Goal: Information Seeking & Learning: Learn about a topic

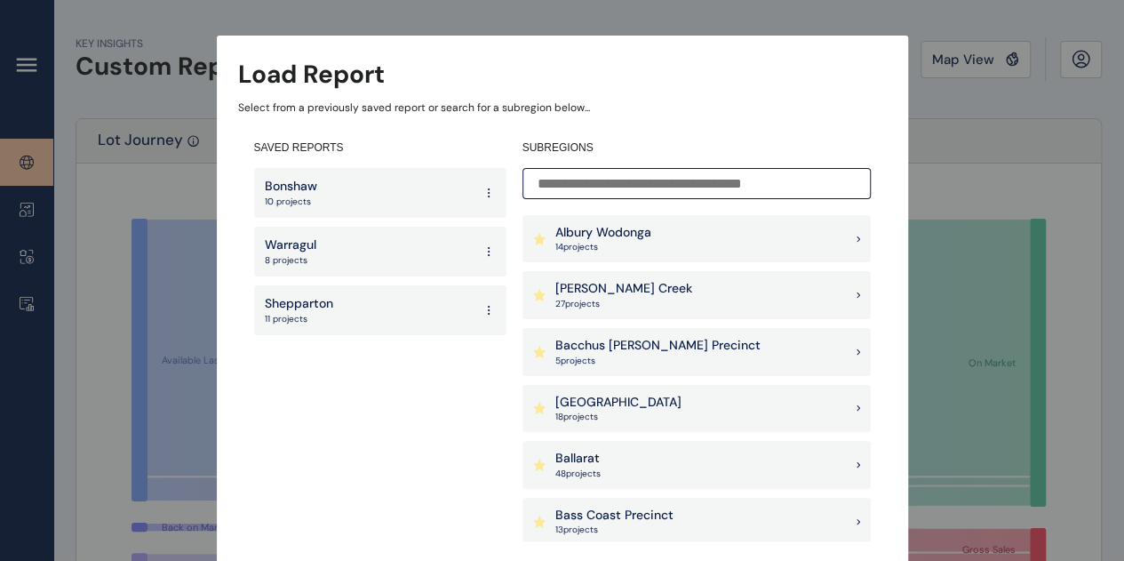
click at [624, 188] on input at bounding box center [696, 183] width 348 height 31
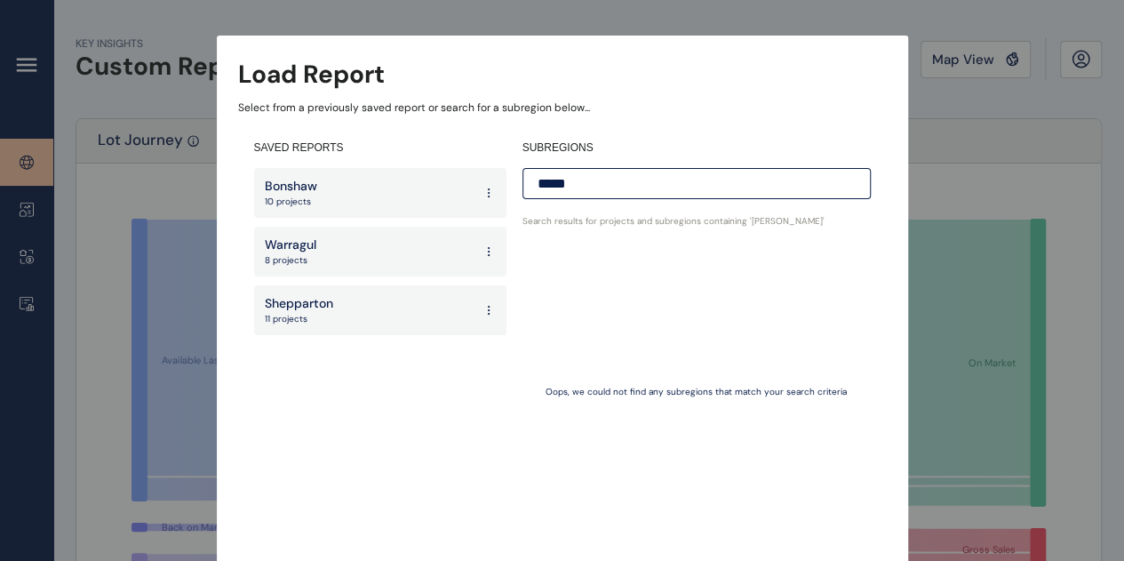
drag, startPoint x: 606, startPoint y: 183, endPoint x: 450, endPoint y: 184, distance: 156.4
click at [450, 184] on div "SAVED REPORTS Bonshaw 10 projects Warragul 8 projects Shepparton 11 projects SU…" at bounding box center [562, 340] width 649 height 433
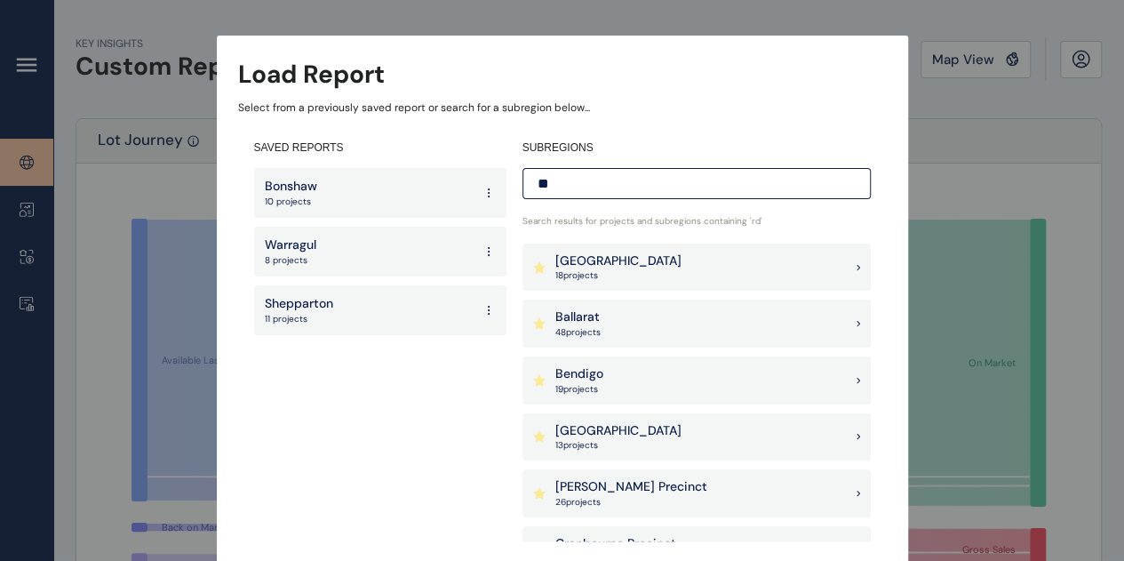
type input "*"
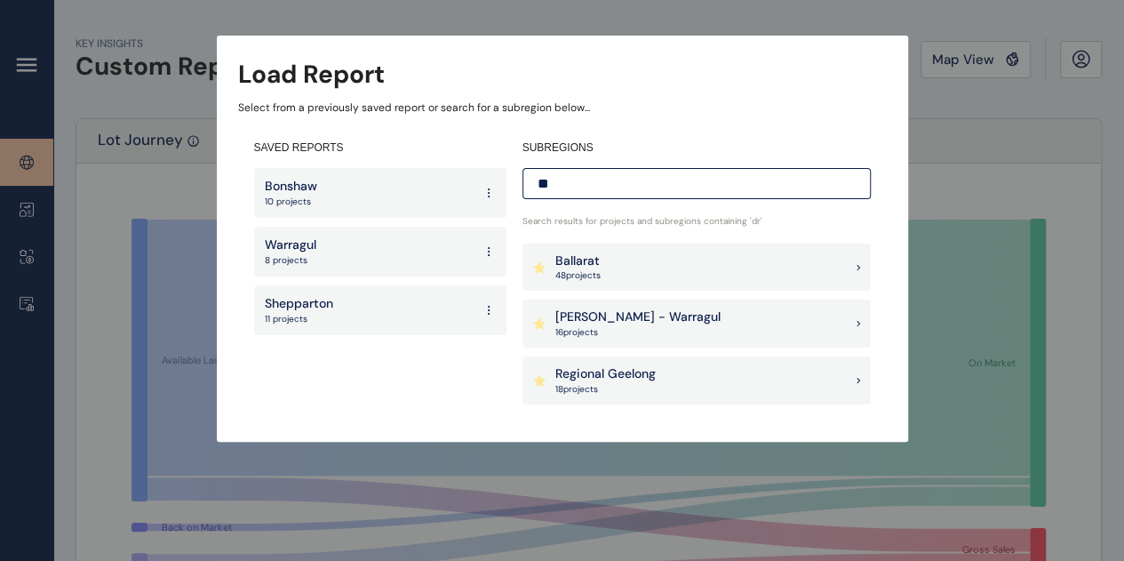
type input "**"
click at [633, 323] on p "[PERSON_NAME] - Warragul" at bounding box center [637, 317] width 165 height 18
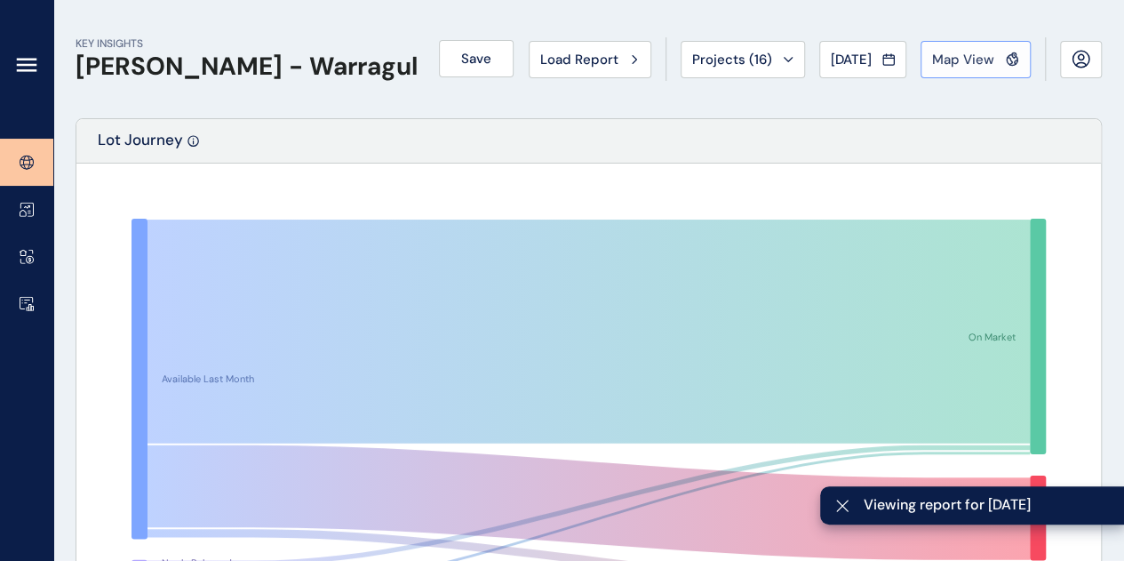
click at [944, 58] on span "Map View" at bounding box center [963, 60] width 62 height 18
click at [783, 57] on icon at bounding box center [788, 59] width 11 height 5
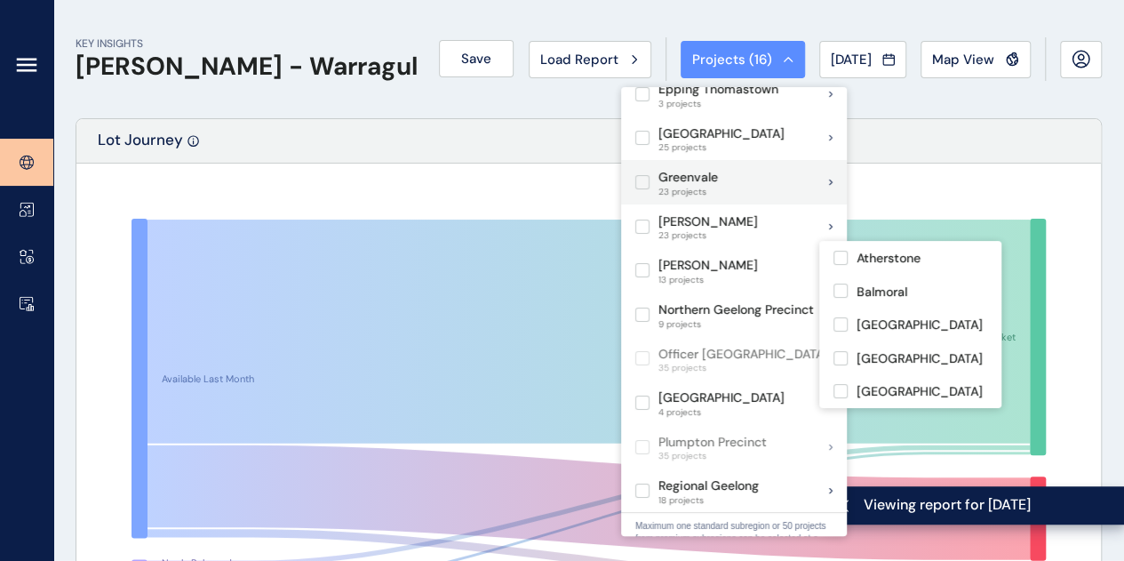
scroll to position [444, 0]
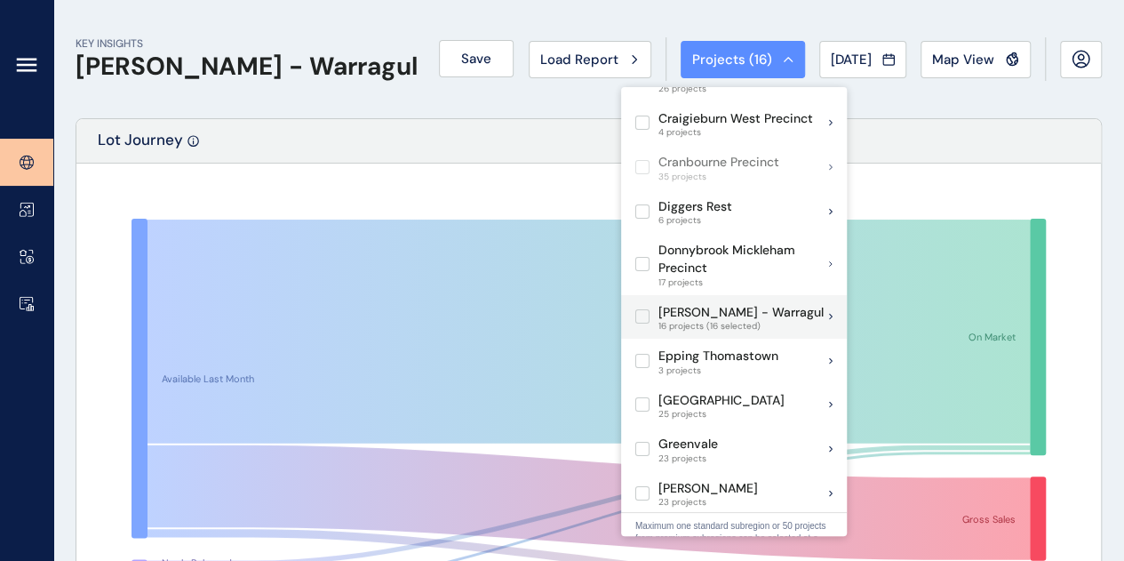
click at [641, 309] on label at bounding box center [642, 316] width 14 height 14
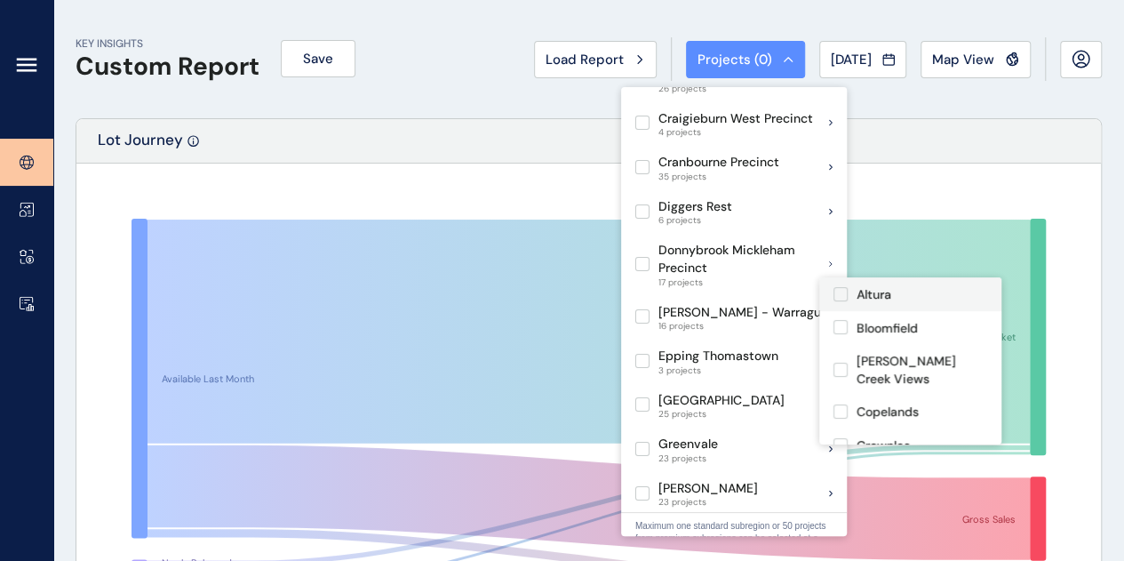
click at [844, 296] on label at bounding box center [840, 294] width 14 height 14
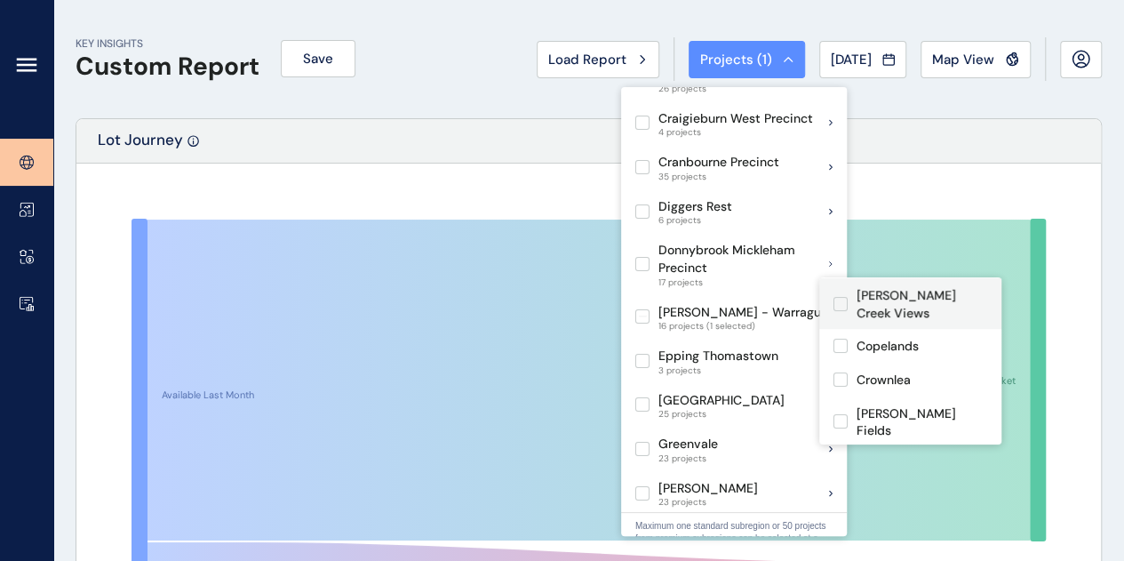
scroll to position [89, 0]
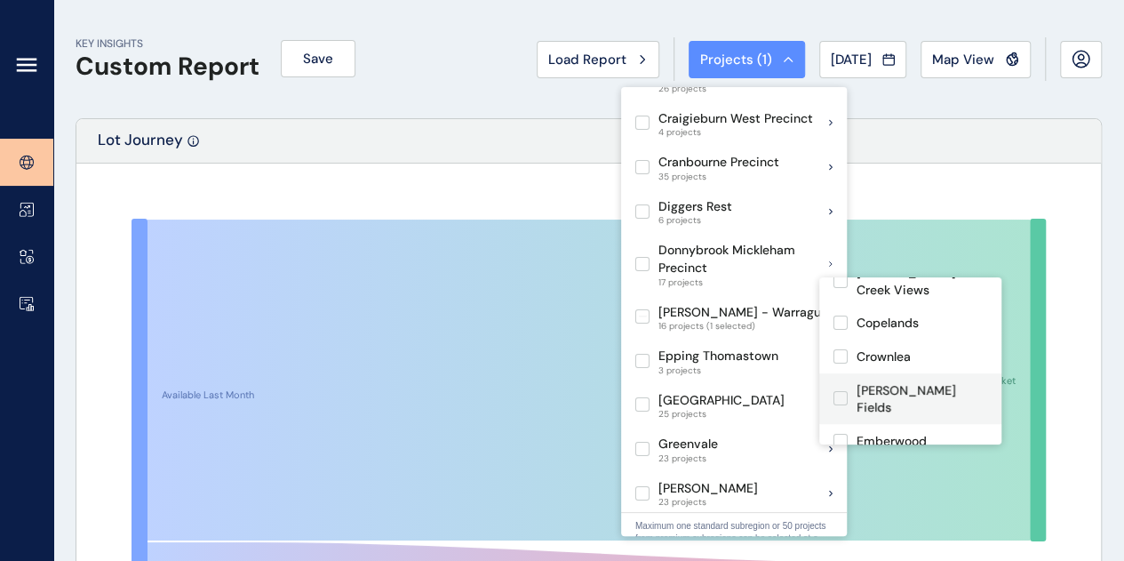
click at [840, 391] on label at bounding box center [840, 398] width 14 height 14
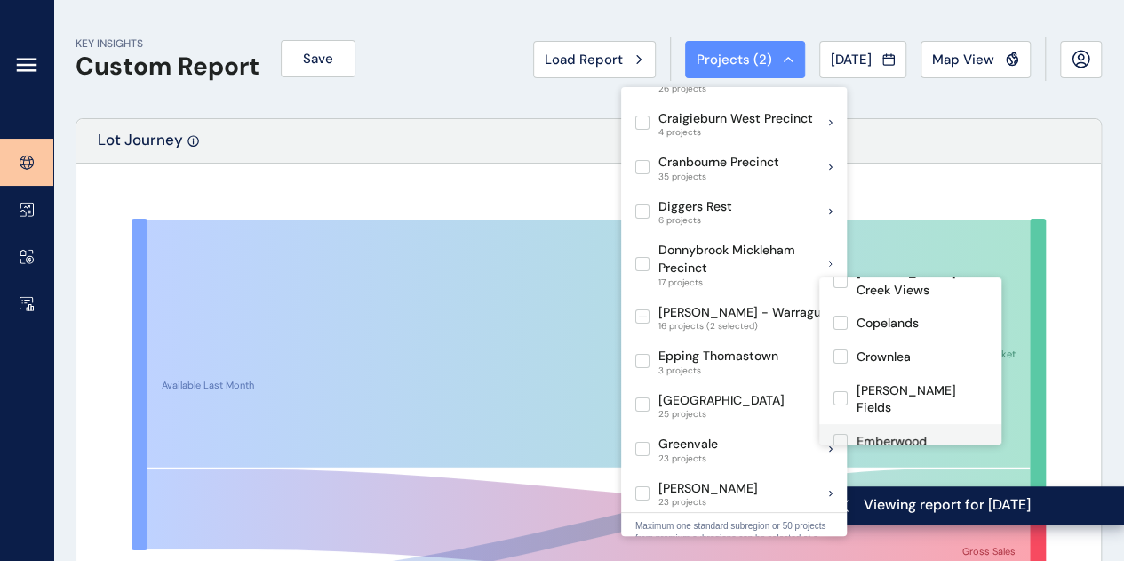
scroll to position [178, 0]
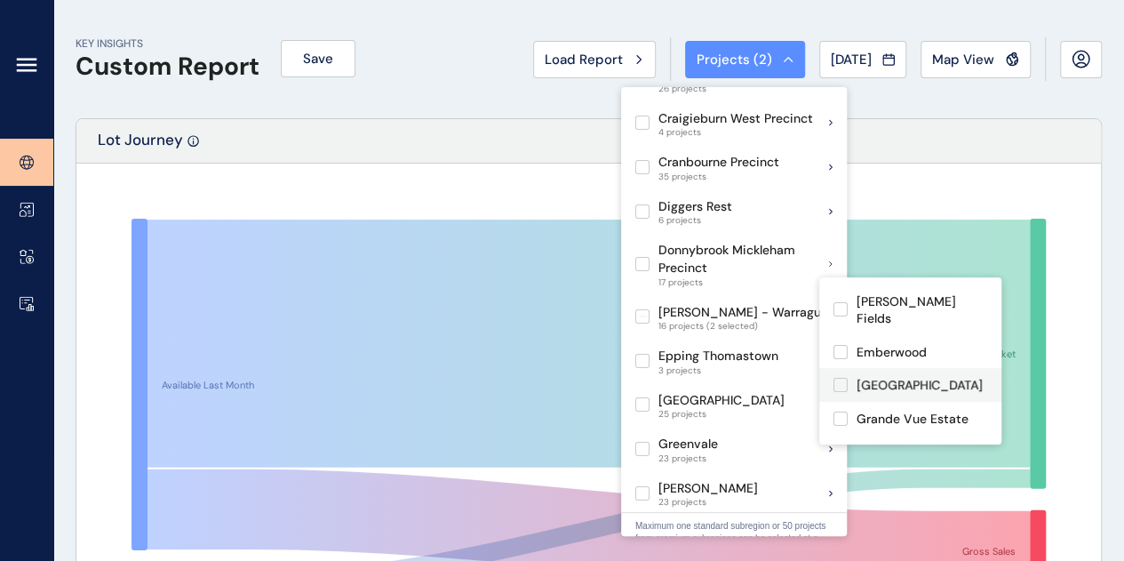
click at [844, 378] on label at bounding box center [840, 385] width 14 height 14
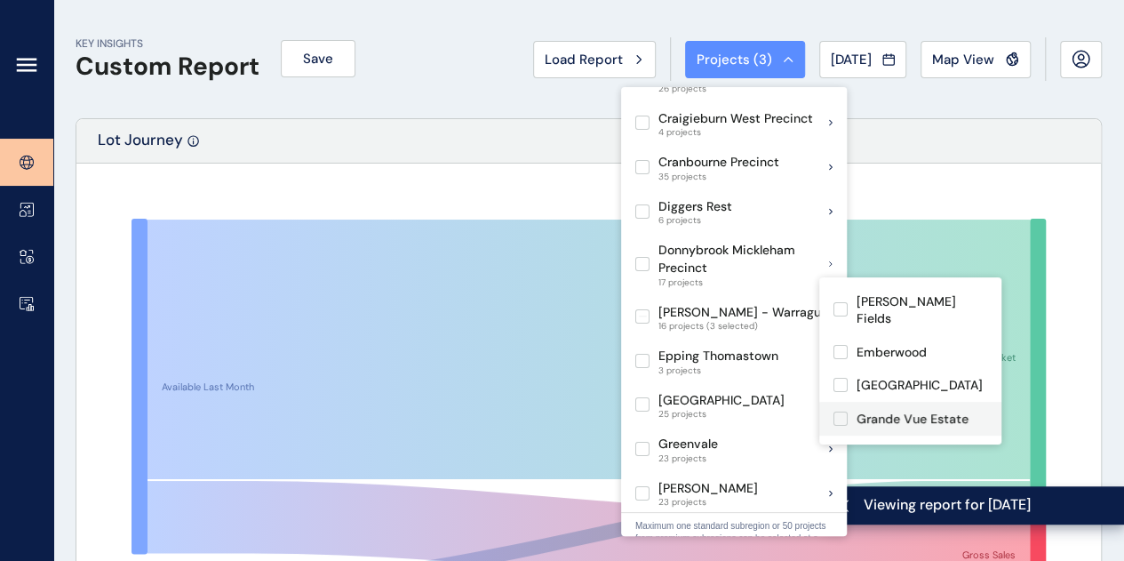
click at [842, 411] on label at bounding box center [840, 418] width 14 height 14
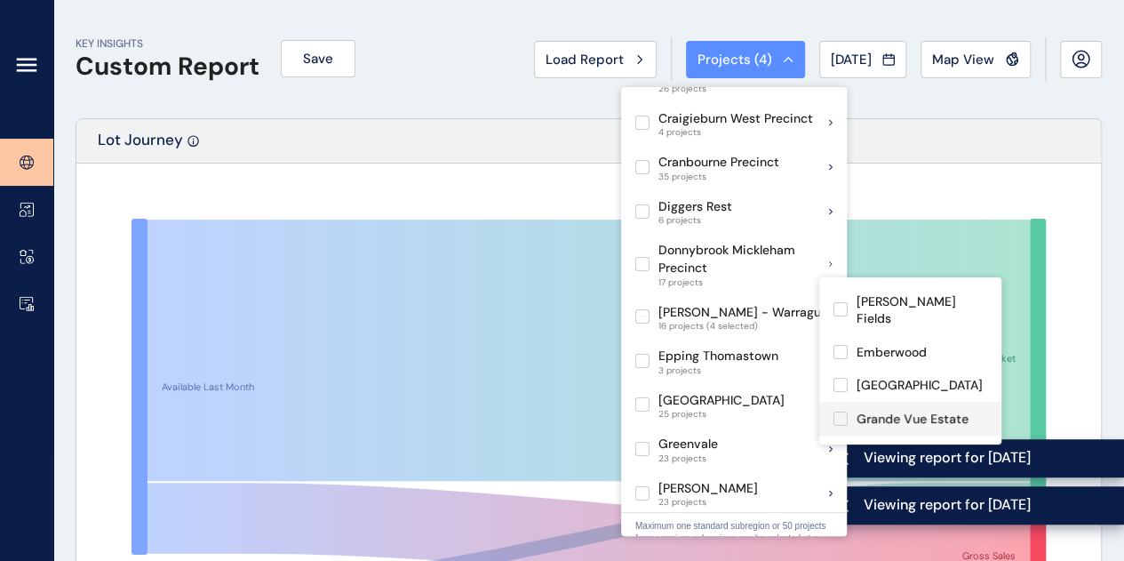
scroll to position [267, 0]
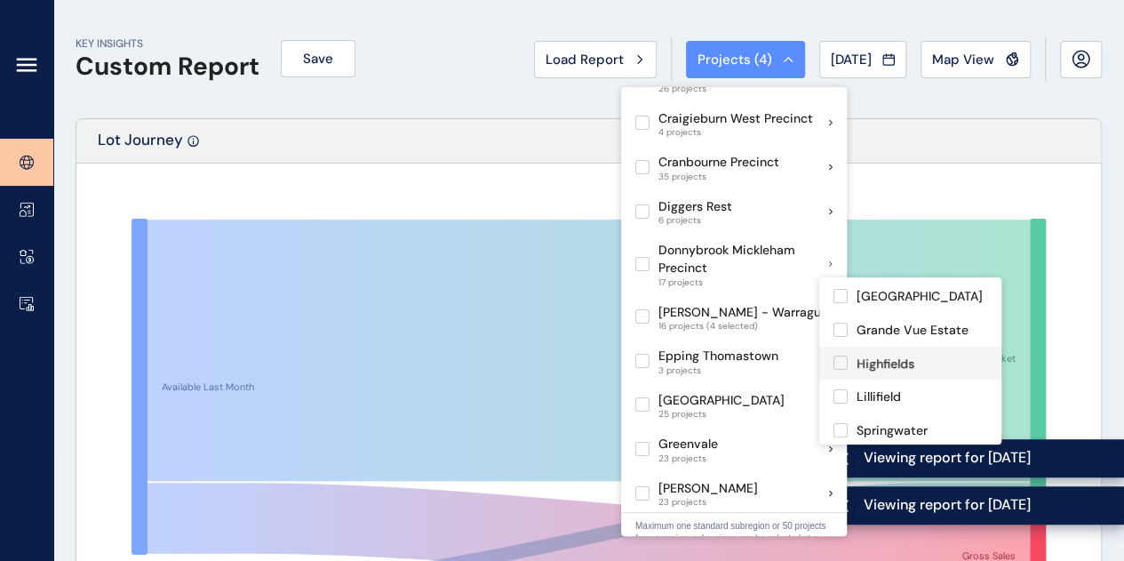
click at [844, 355] on label at bounding box center [840, 362] width 14 height 14
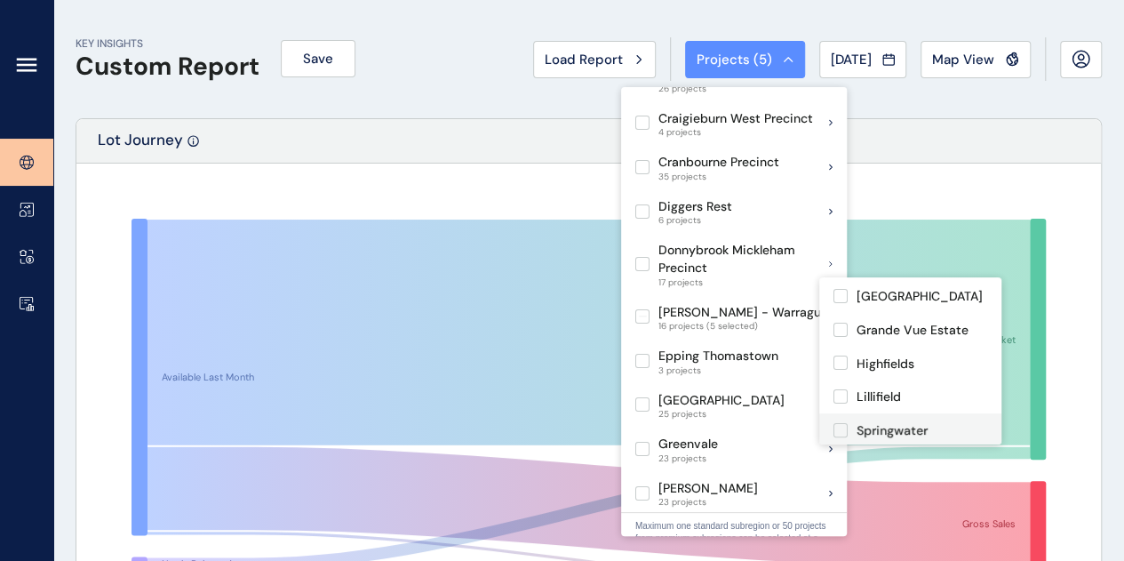
scroll to position [355, 0]
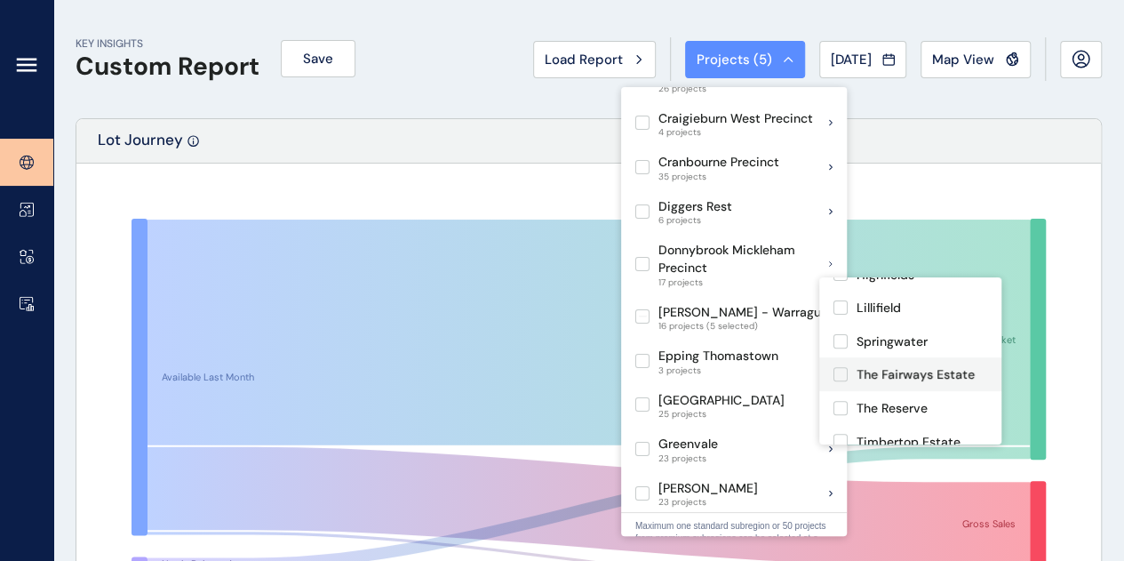
click at [840, 367] on label at bounding box center [840, 374] width 14 height 14
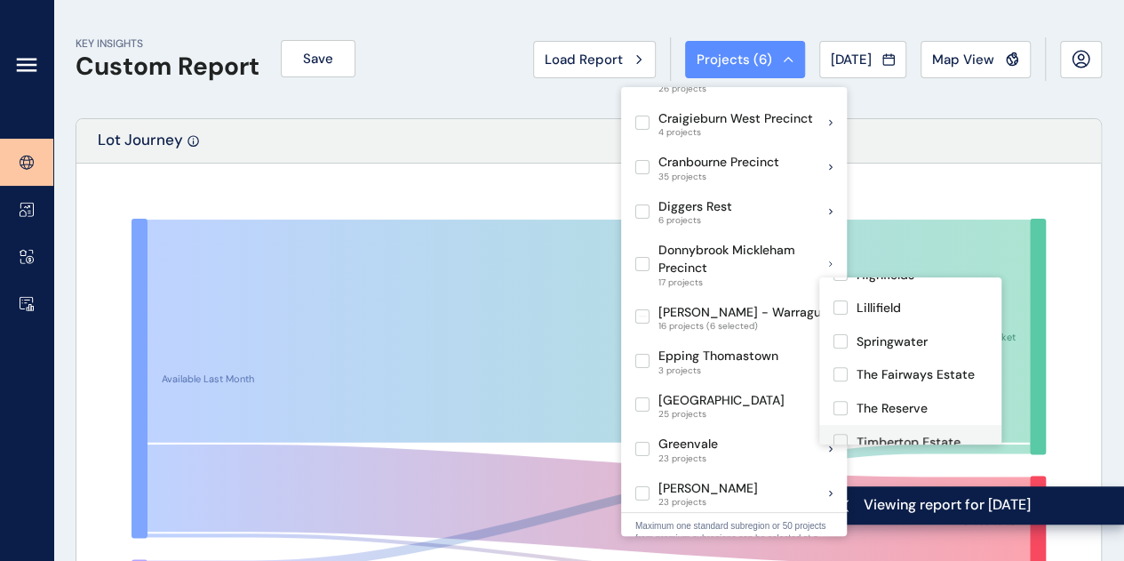
click at [840, 434] on label at bounding box center [840, 441] width 14 height 14
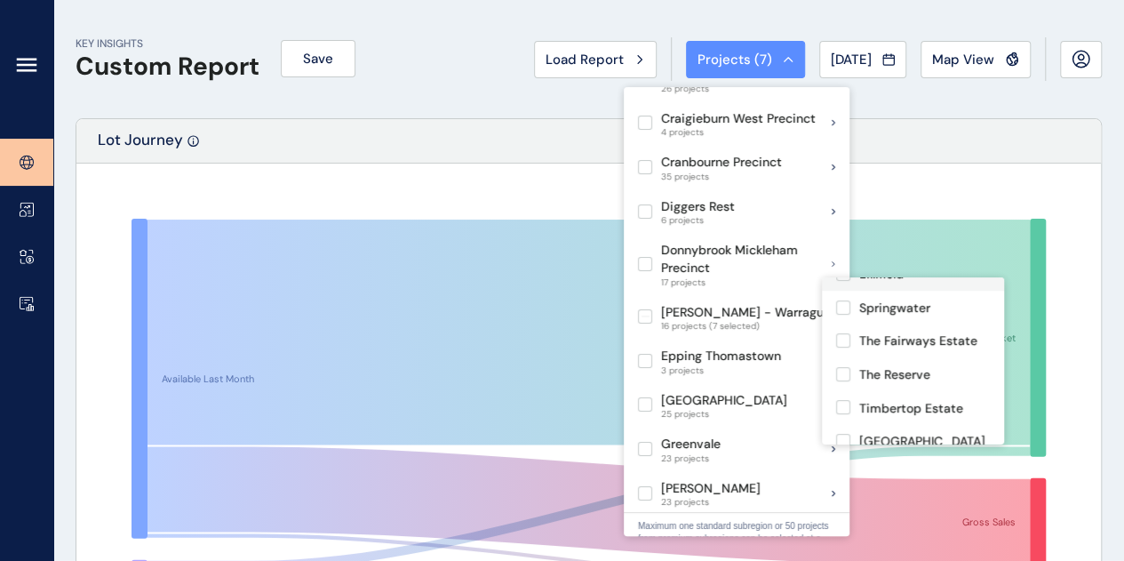
scroll to position [402, 0]
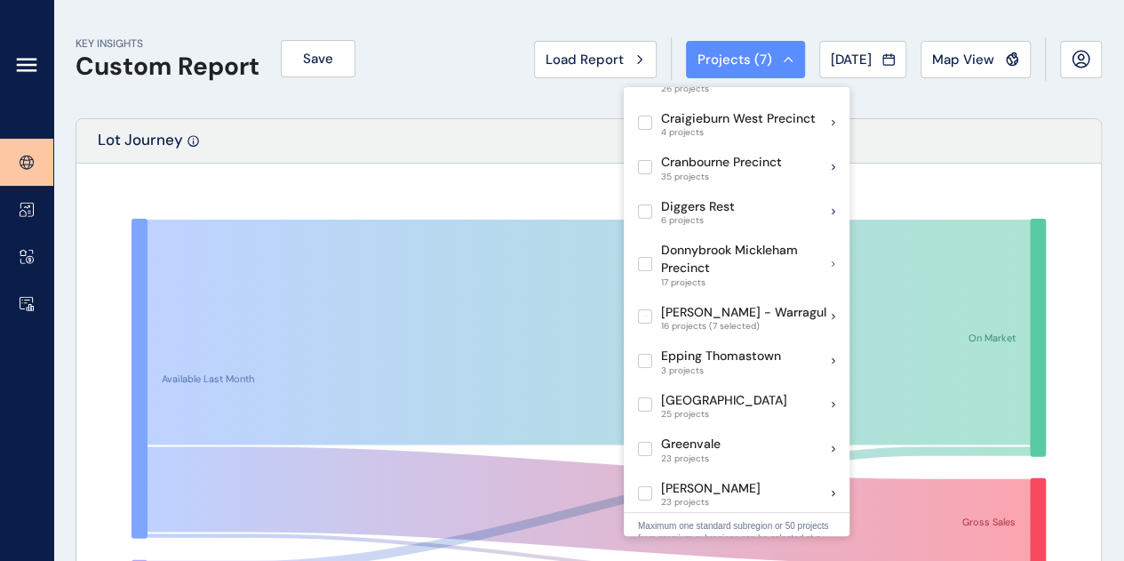
click at [958, 162] on div "Lot Journey" at bounding box center [588, 141] width 1024 height 44
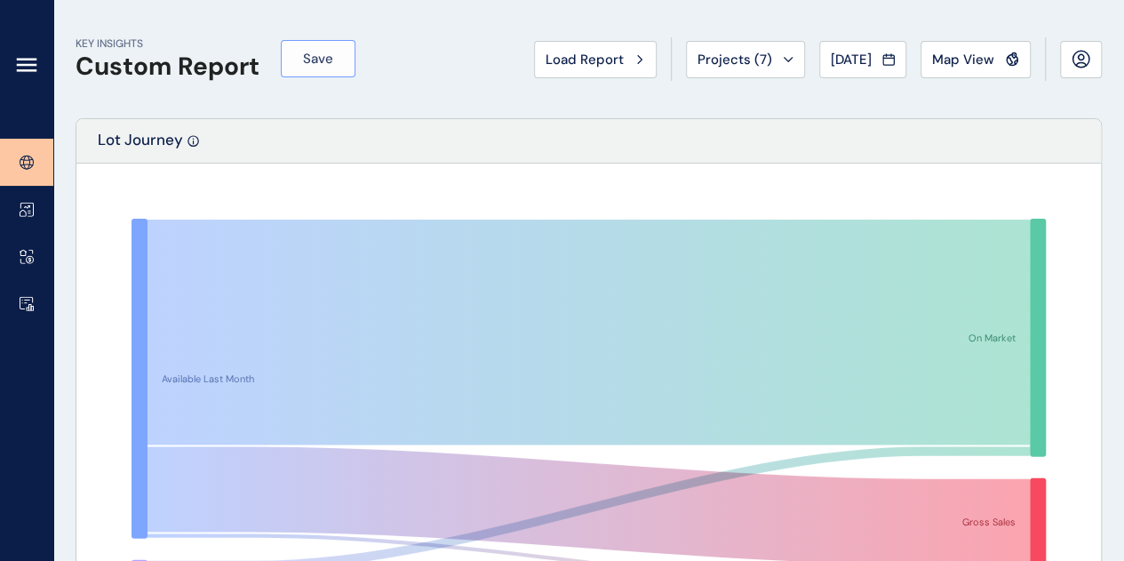
click at [324, 59] on span "Save" at bounding box center [318, 59] width 30 height 18
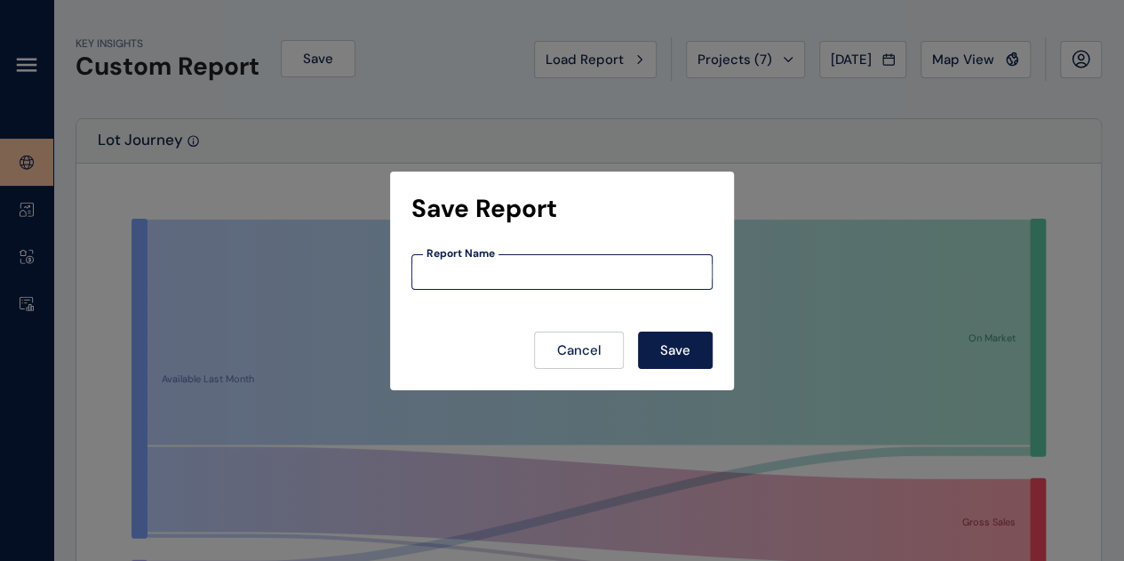
click at [561, 269] on input at bounding box center [561, 271] width 299 height 15
type input "******"
click at [690, 353] on span "Save" at bounding box center [675, 350] width 30 height 18
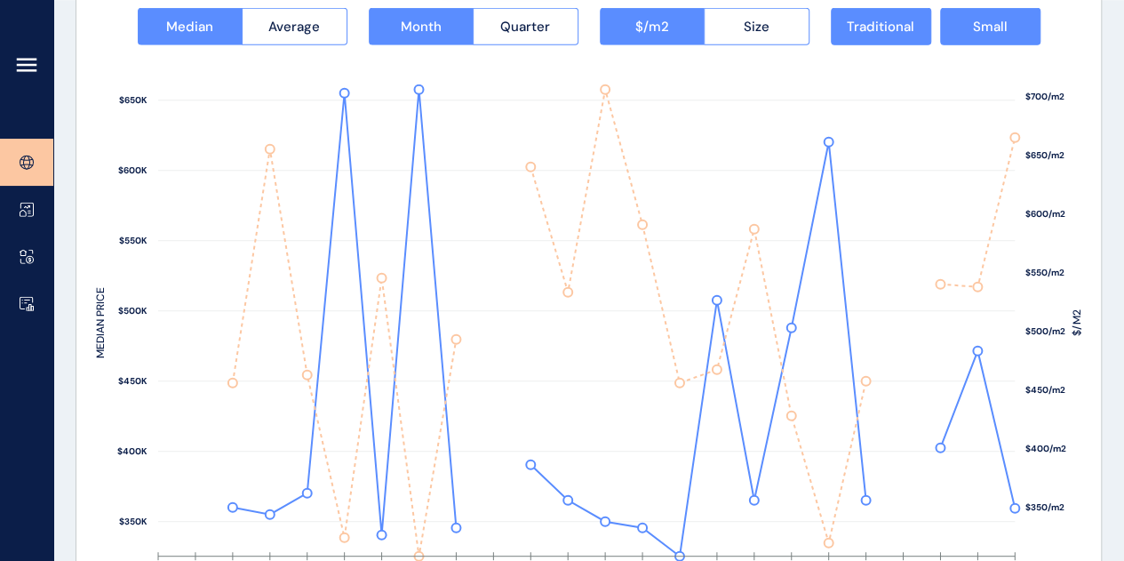
scroll to position [2399, 0]
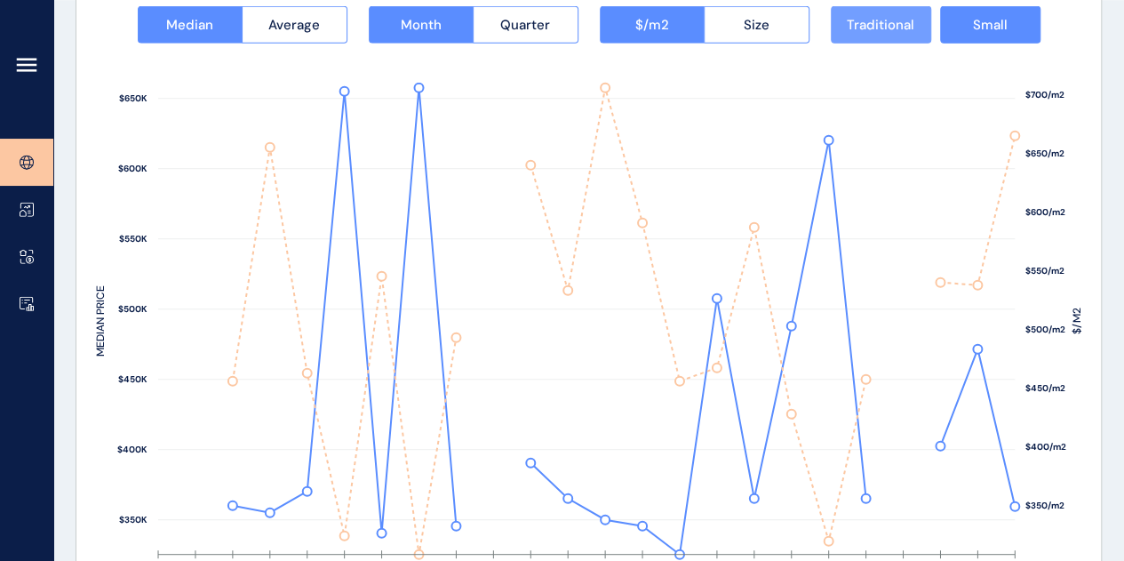
click at [914, 27] on button "Traditional" at bounding box center [881, 24] width 100 height 37
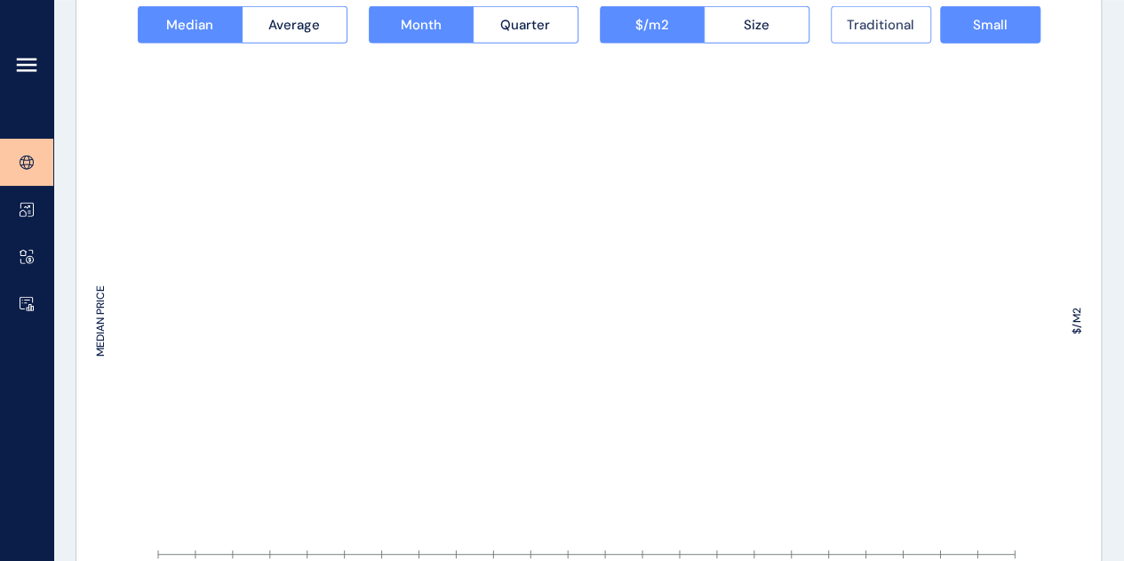
click at [894, 29] on span "Traditional" at bounding box center [881, 25] width 68 height 18
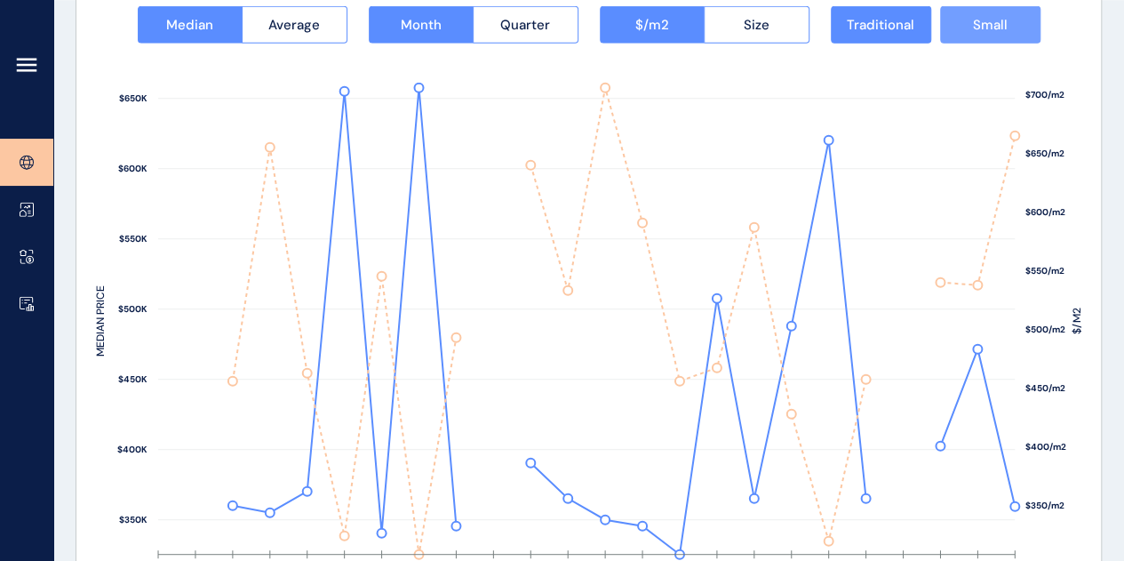
click at [979, 26] on span "Small" at bounding box center [990, 25] width 35 height 18
click at [980, 26] on span "Small" at bounding box center [990, 25] width 35 height 18
click at [301, 24] on span "Average" at bounding box center [294, 25] width 52 height 18
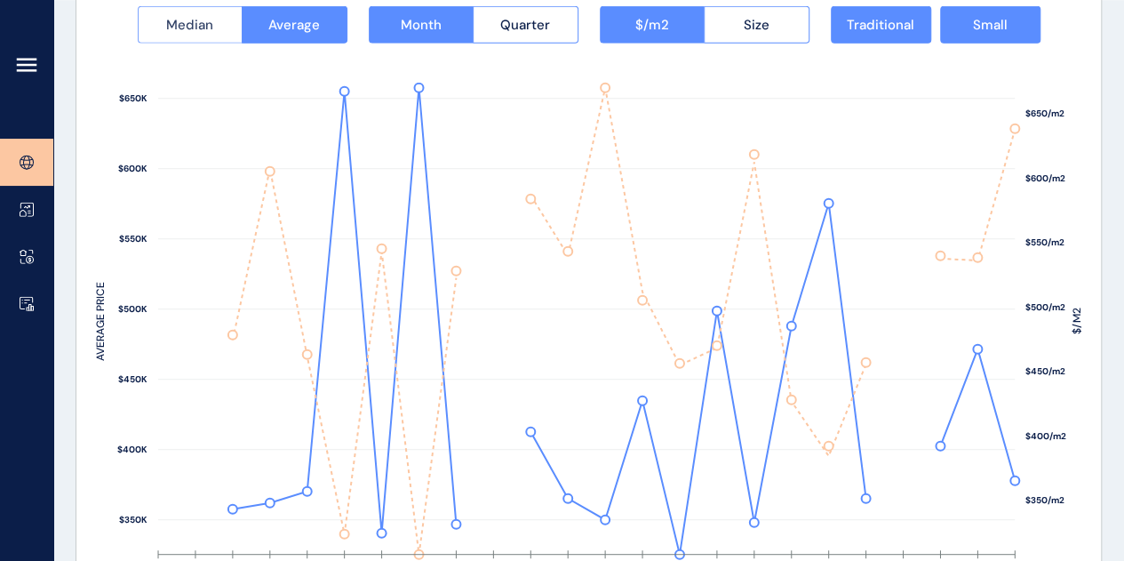
click at [192, 23] on span "Median" at bounding box center [189, 25] width 47 height 18
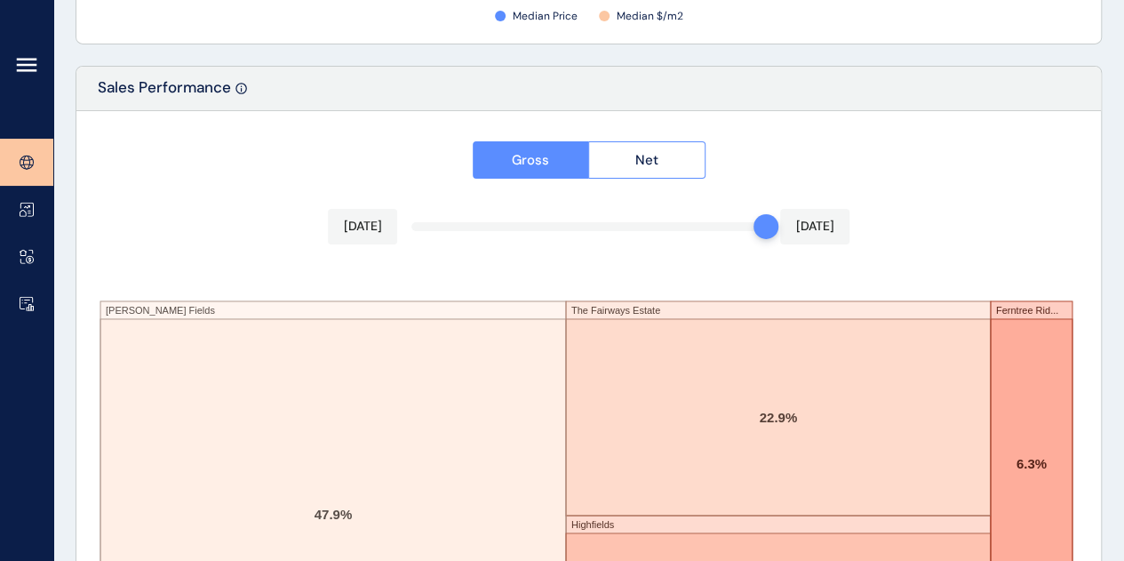
scroll to position [3176, 0]
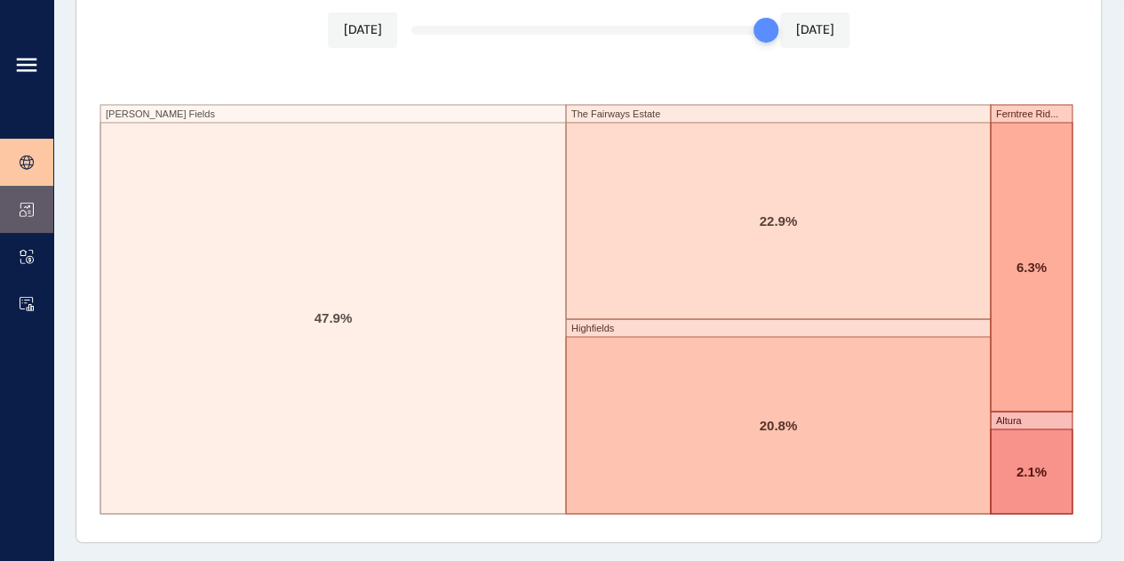
click at [28, 208] on icon at bounding box center [29, 206] width 2 height 3
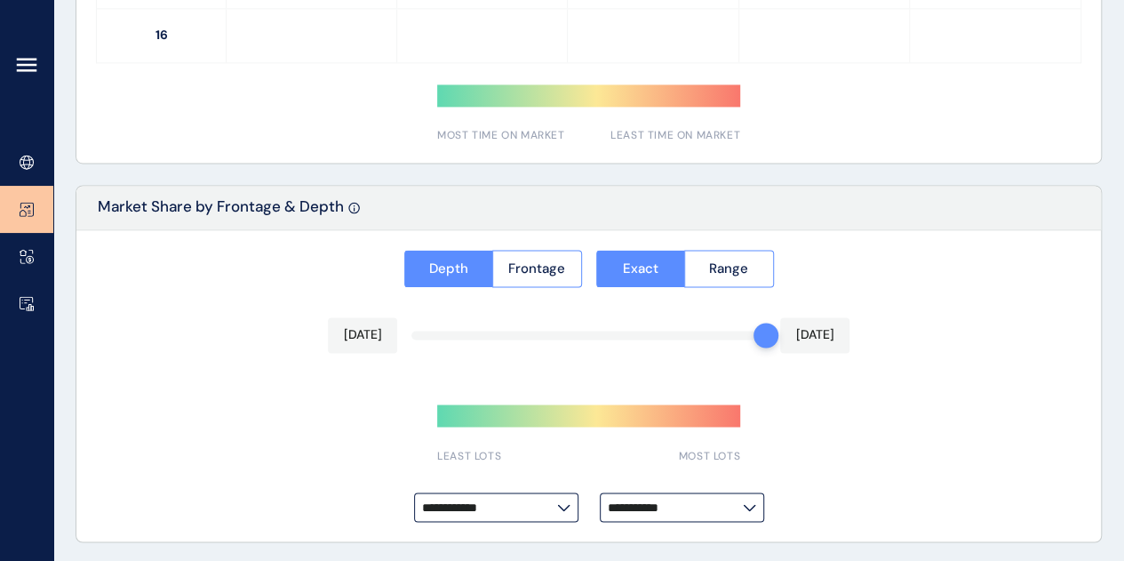
type input "*********"
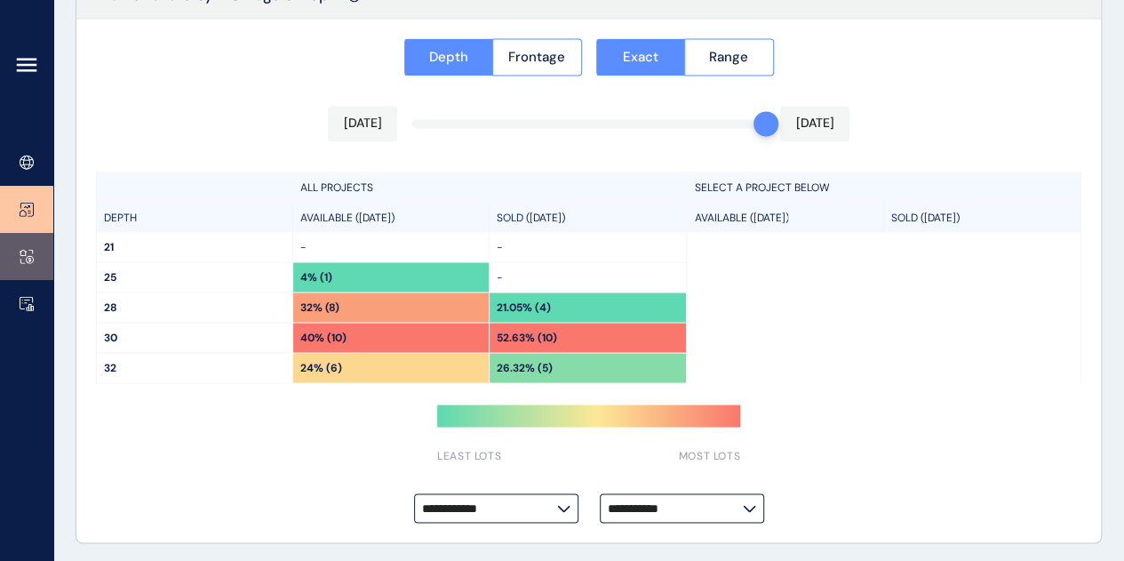
click at [33, 267] on link at bounding box center [26, 256] width 53 height 47
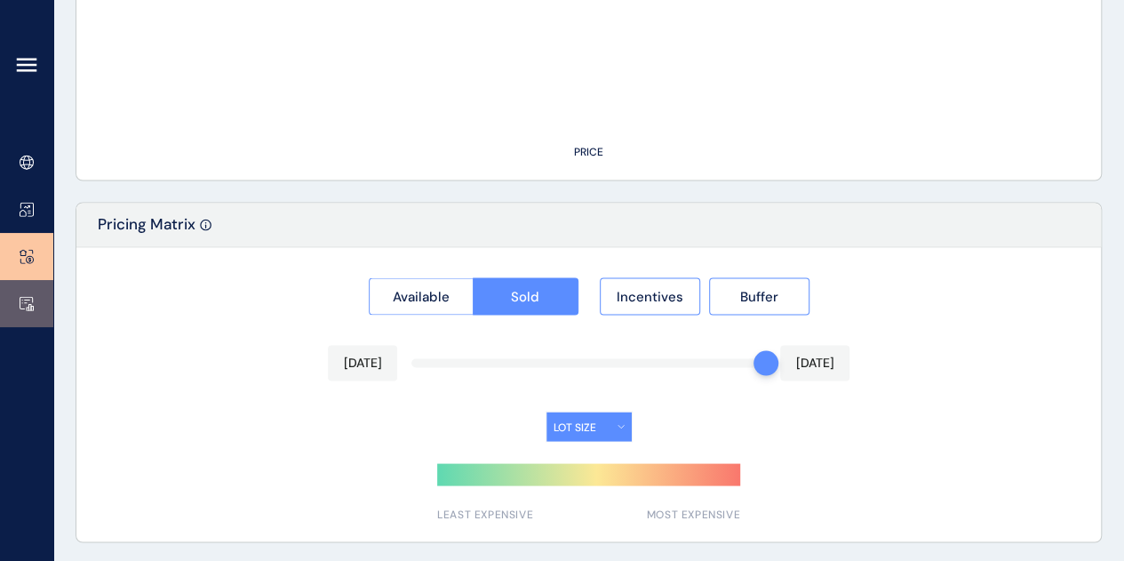
type input "**********"
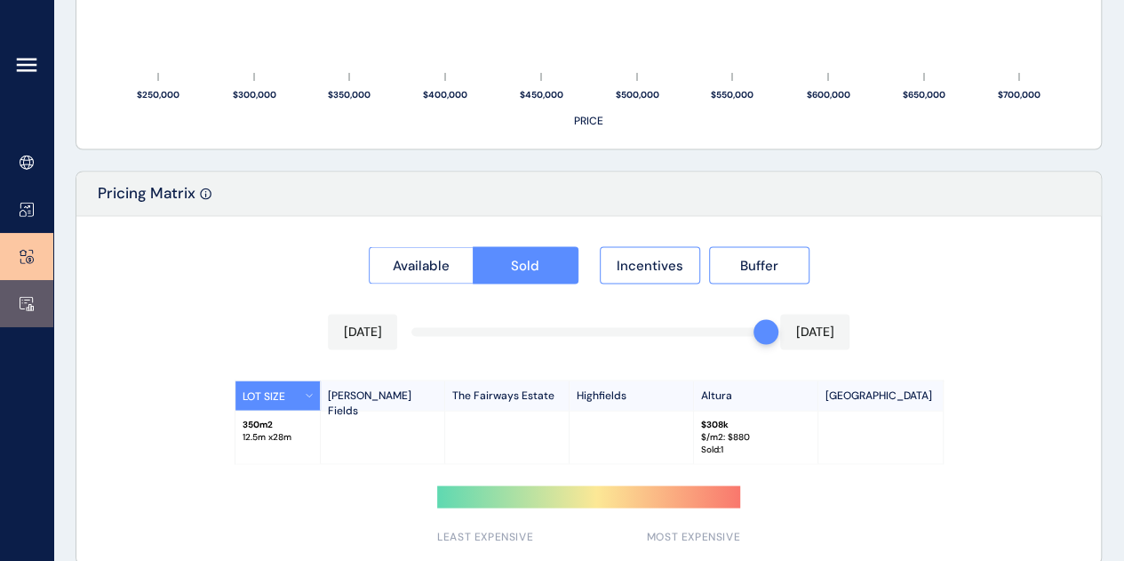
click at [25, 307] on icon at bounding box center [27, 303] width 14 height 15
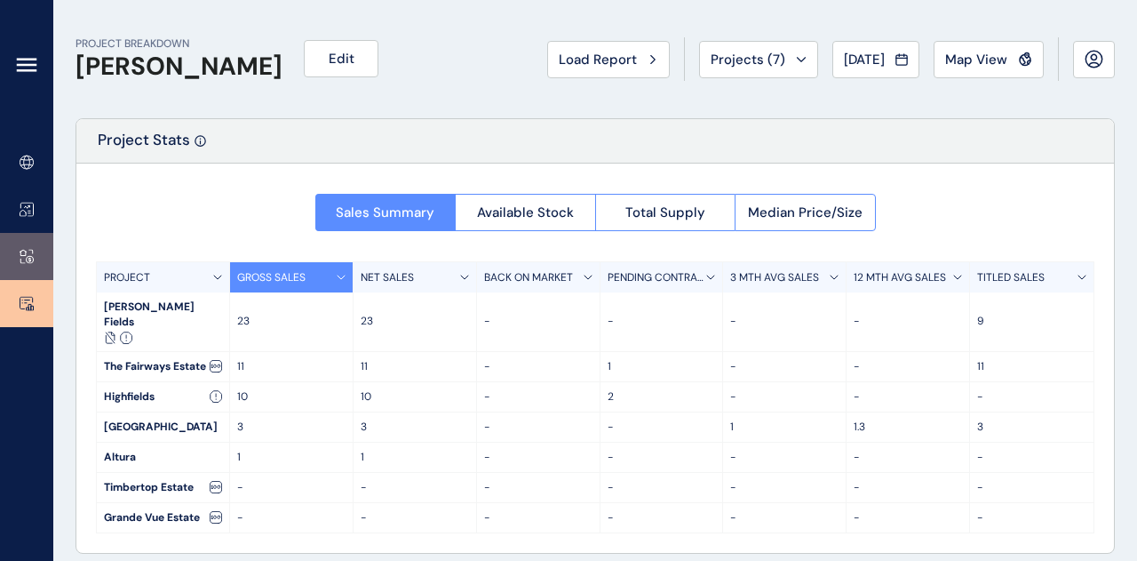
click at [28, 260] on icon at bounding box center [27, 256] width 14 height 15
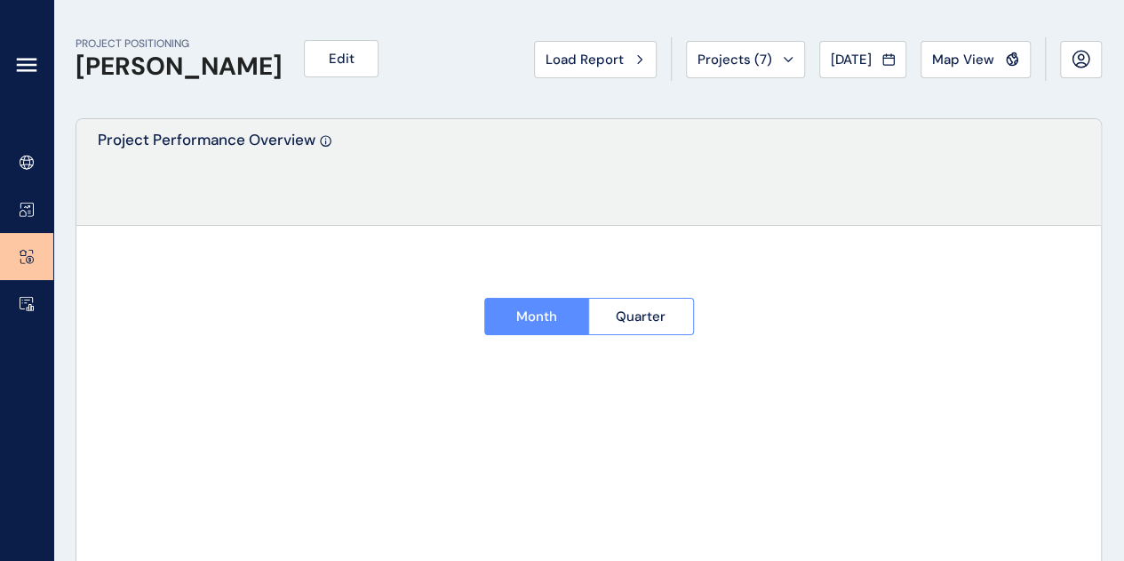
type input "**********"
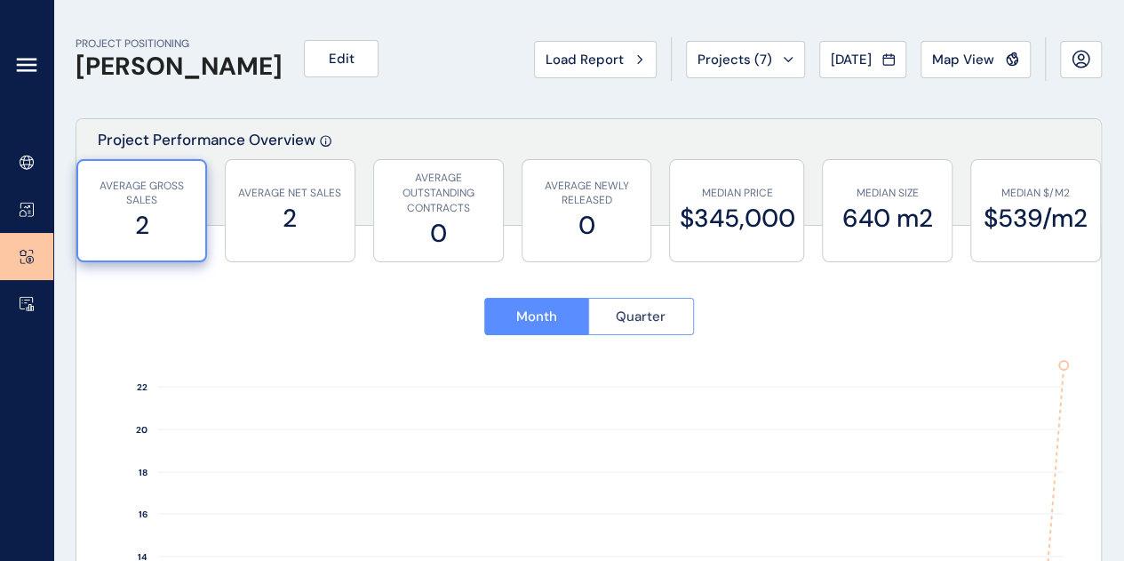
click at [634, 328] on button "Quarter" at bounding box center [641, 316] width 106 height 37
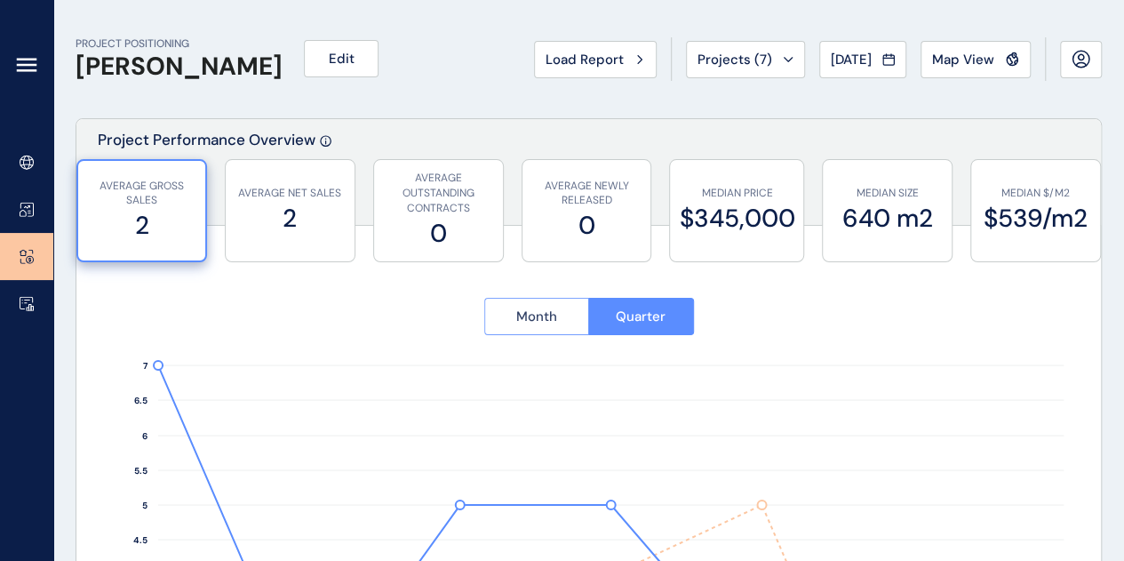
click at [531, 314] on span "Month" at bounding box center [536, 316] width 41 height 18
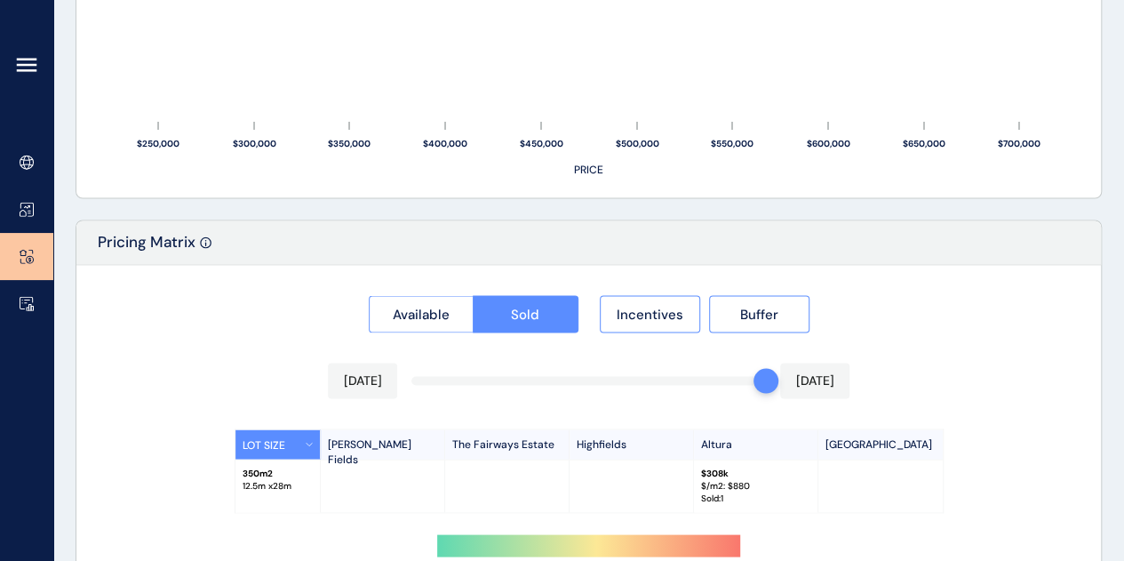
scroll to position [1537, 0]
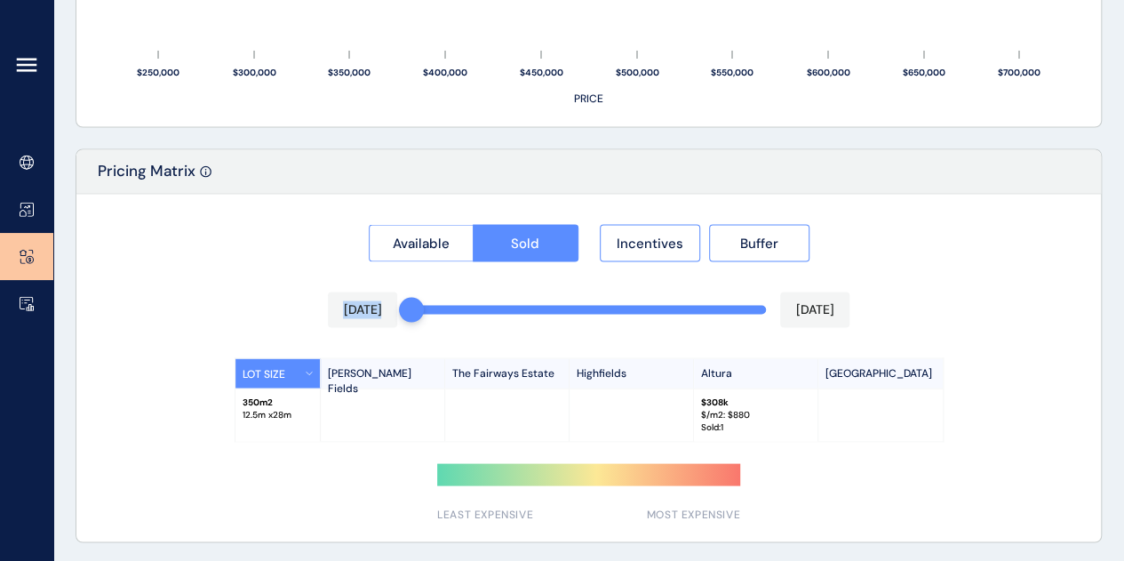
drag, startPoint x: 762, startPoint y: 308, endPoint x: 355, endPoint y: 319, distance: 407.0
click at [355, 319] on div "Available Sold Incentives Buffer [DATE] [DATE] LOT SIZE [PERSON_NAME] Fields Th…" at bounding box center [588, 367] width 1024 height 347
click at [28, 300] on icon at bounding box center [27, 300] width 5 height 0
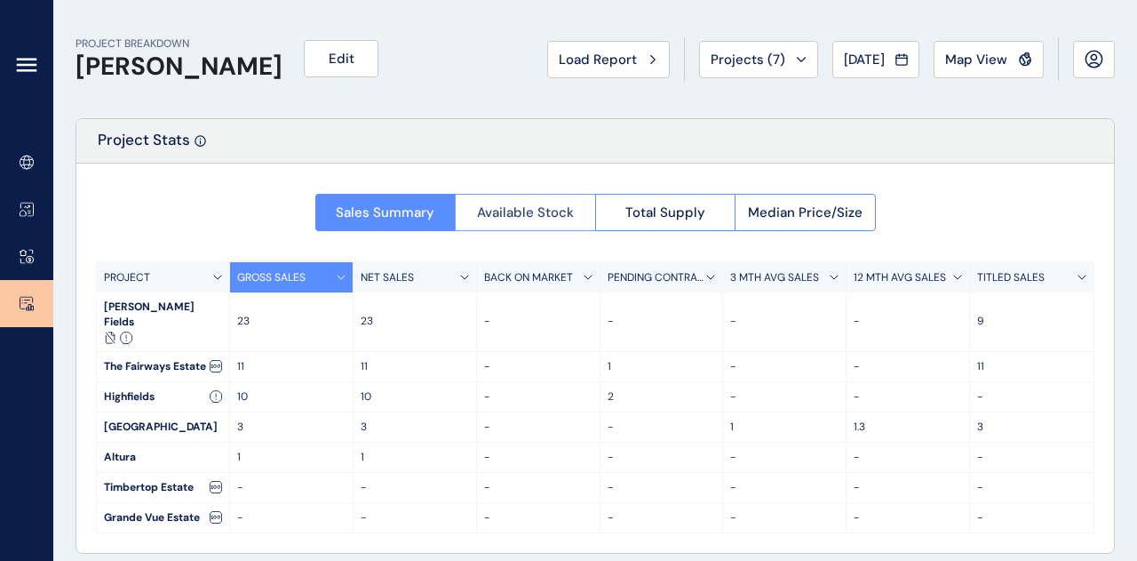
click at [575, 220] on button "Available Stock" at bounding box center [525, 212] width 140 height 37
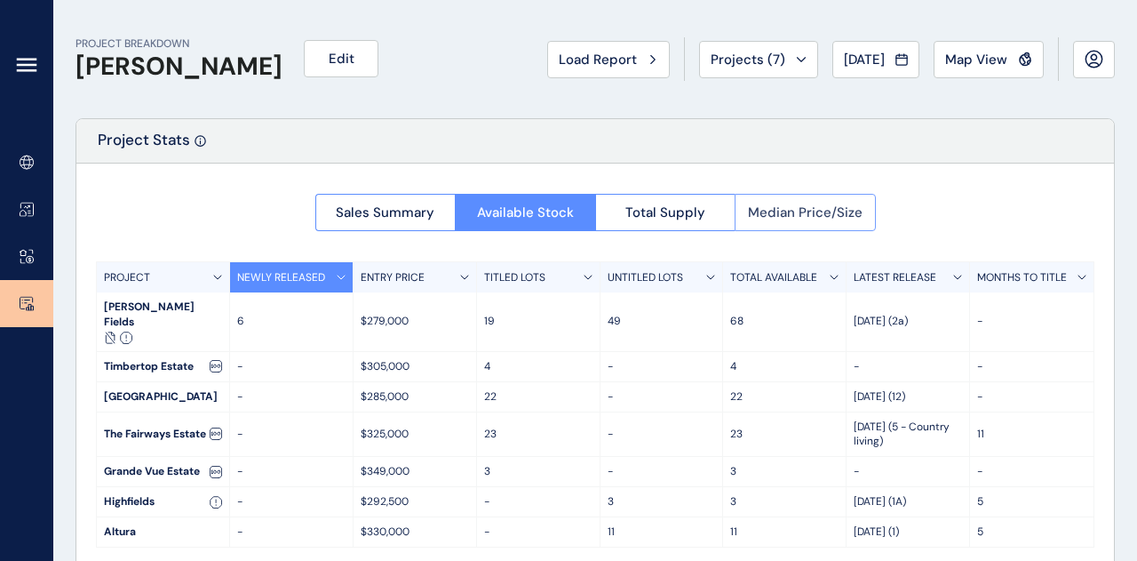
click at [792, 225] on button "Median Price/Size" at bounding box center [805, 212] width 141 height 37
